Goal: Find specific page/section: Find specific page/section

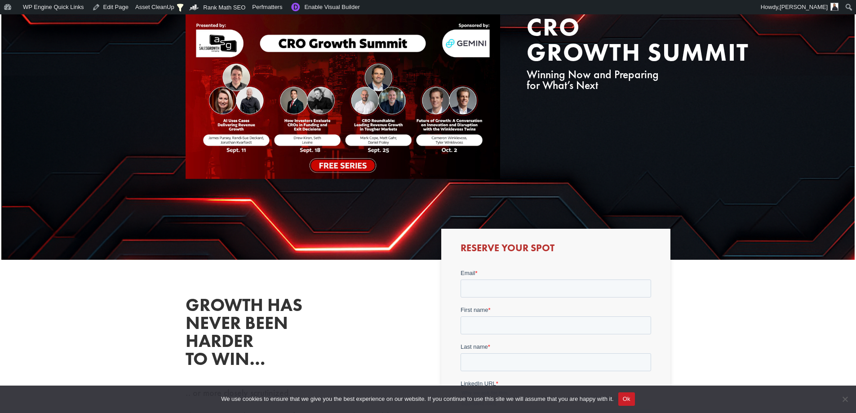
scroll to position [270, 0]
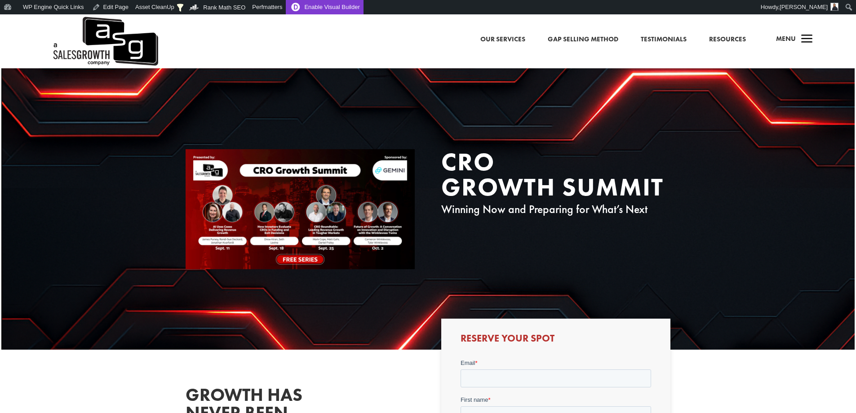
click at [313, 10] on link "Enable Visual Builder" at bounding box center [324, 7] width 77 height 14
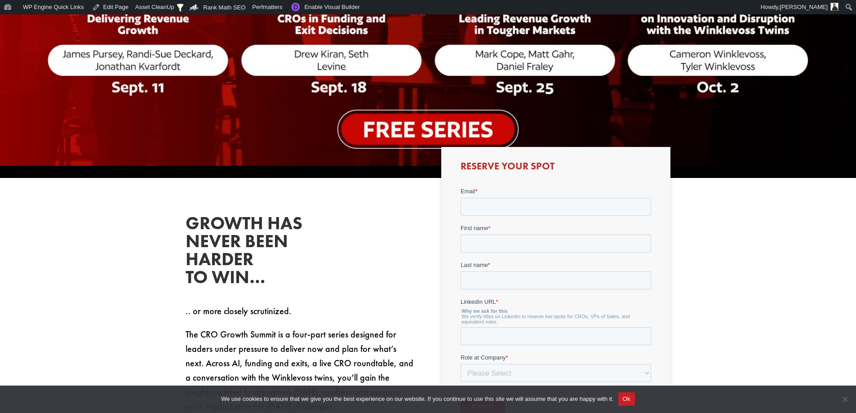
scroll to position [405, 0]
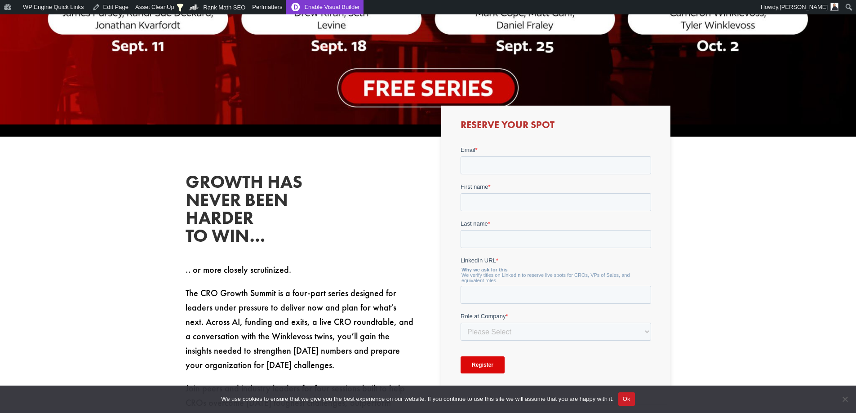
click at [300, 5] on link "Enable Visual Builder" at bounding box center [324, 7] width 77 height 14
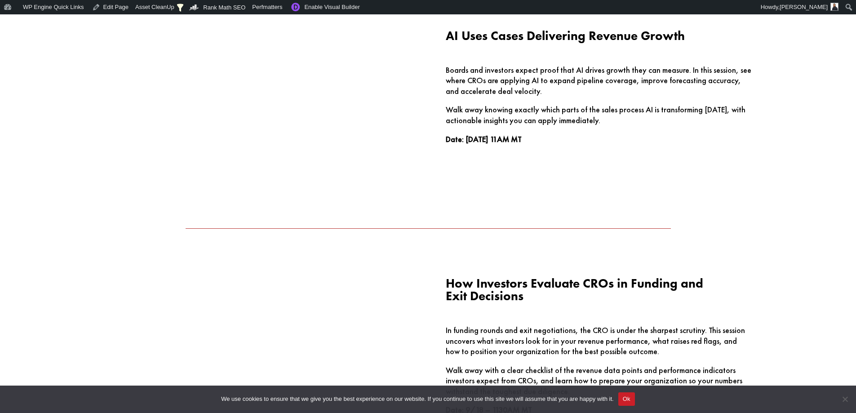
scroll to position [1034, 0]
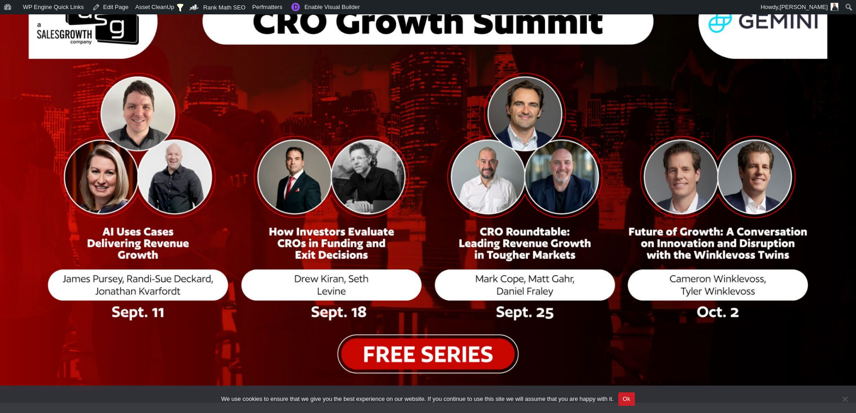
scroll to position [90, 0]
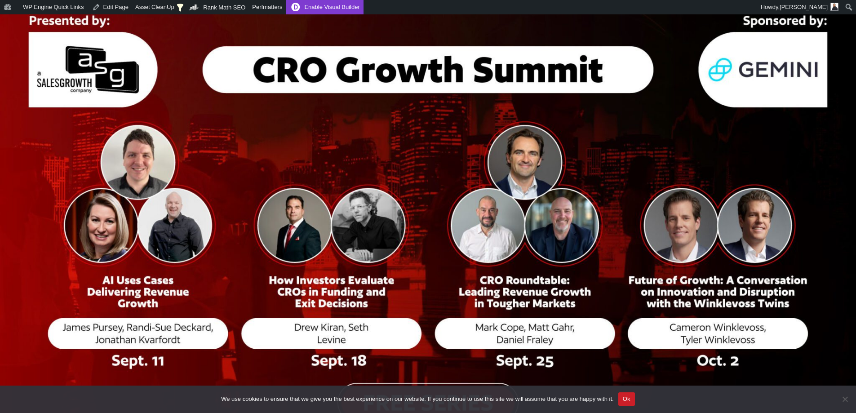
click at [308, 9] on link "Enable Visual Builder" at bounding box center [324, 7] width 77 height 14
